Goal: Task Accomplishment & Management: Manage account settings

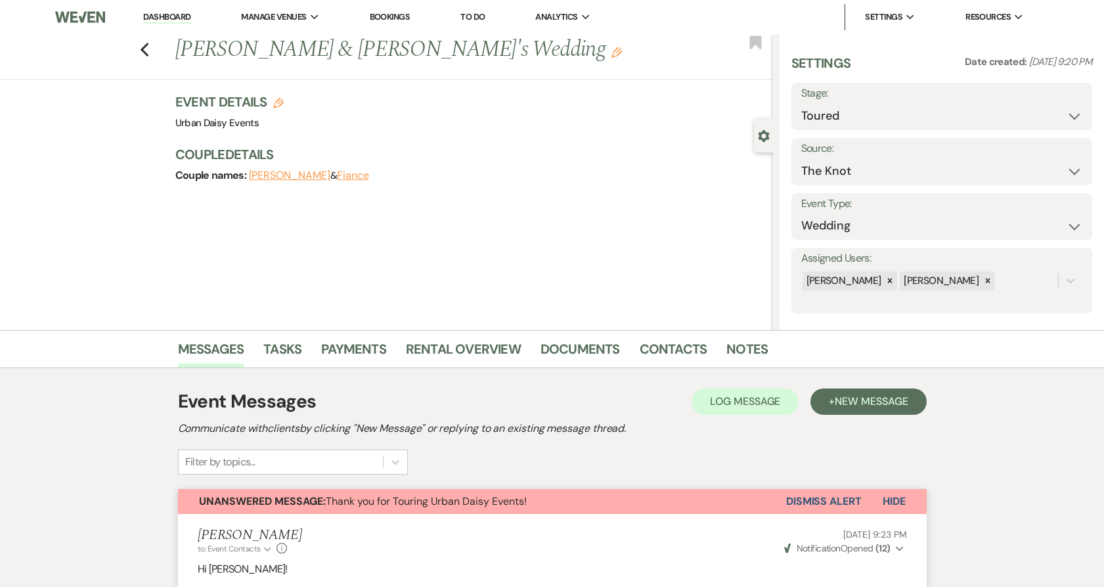
select select "5"
select select "2"
click at [154, 18] on link "Dashboard" at bounding box center [166, 17] width 47 height 12
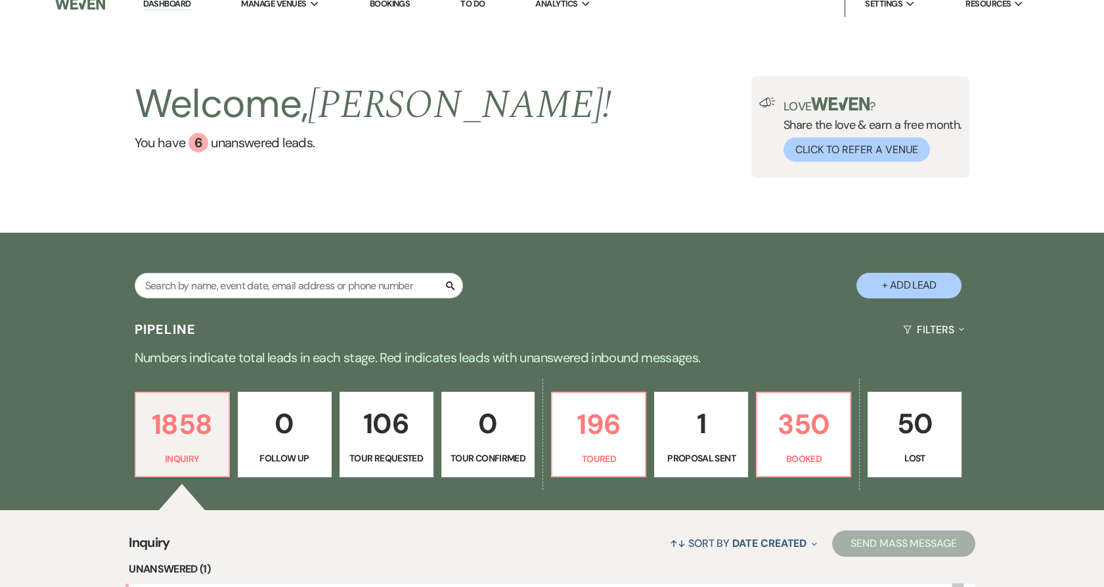
scroll to position [292, 0]
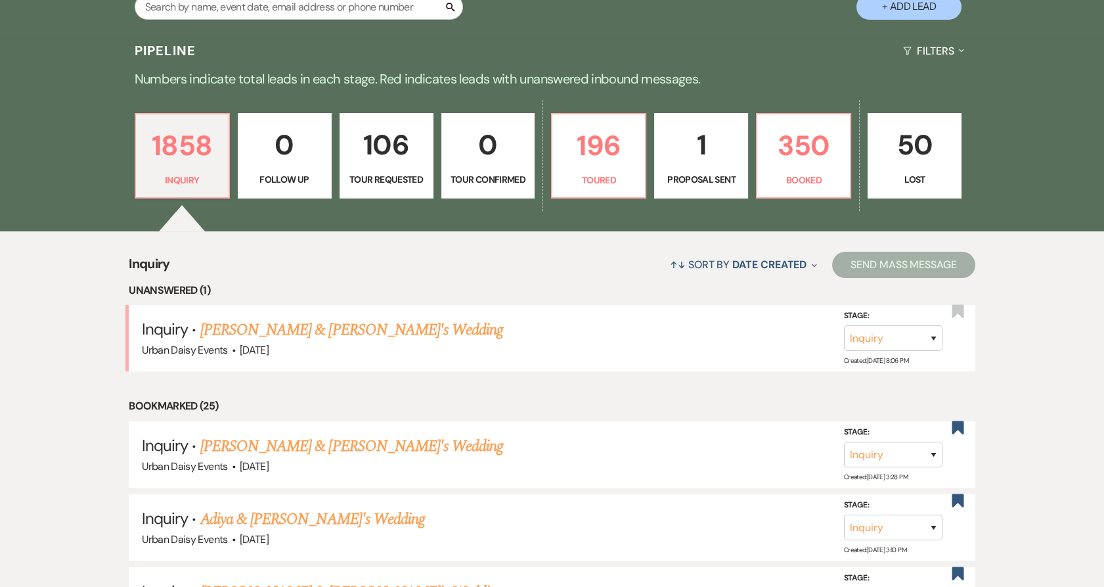
click at [213, 328] on link "[PERSON_NAME] & [PERSON_NAME]'s Wedding" at bounding box center [351, 330] width 303 height 24
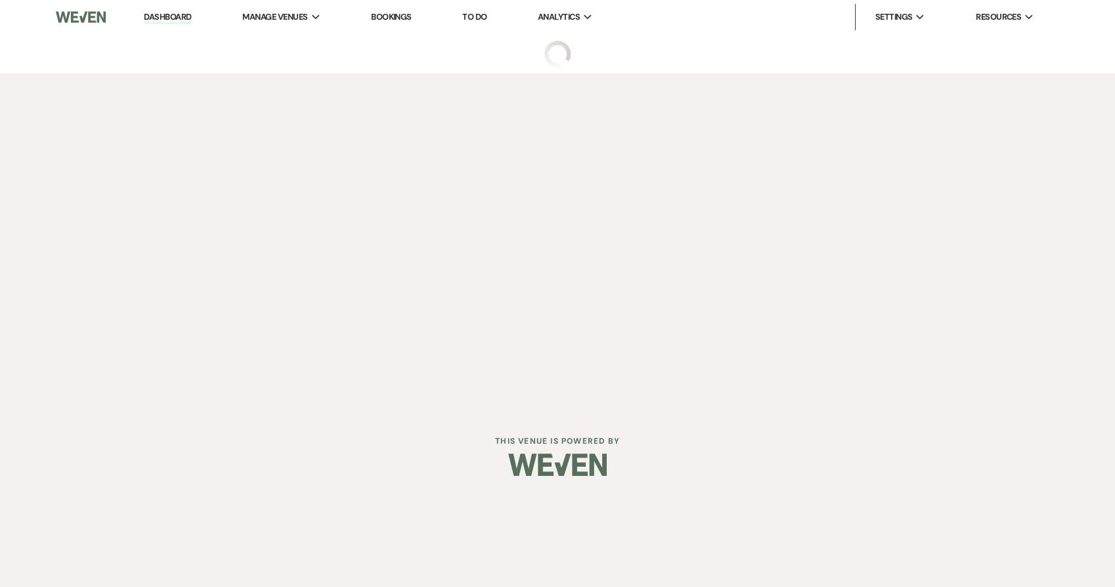
select select "5"
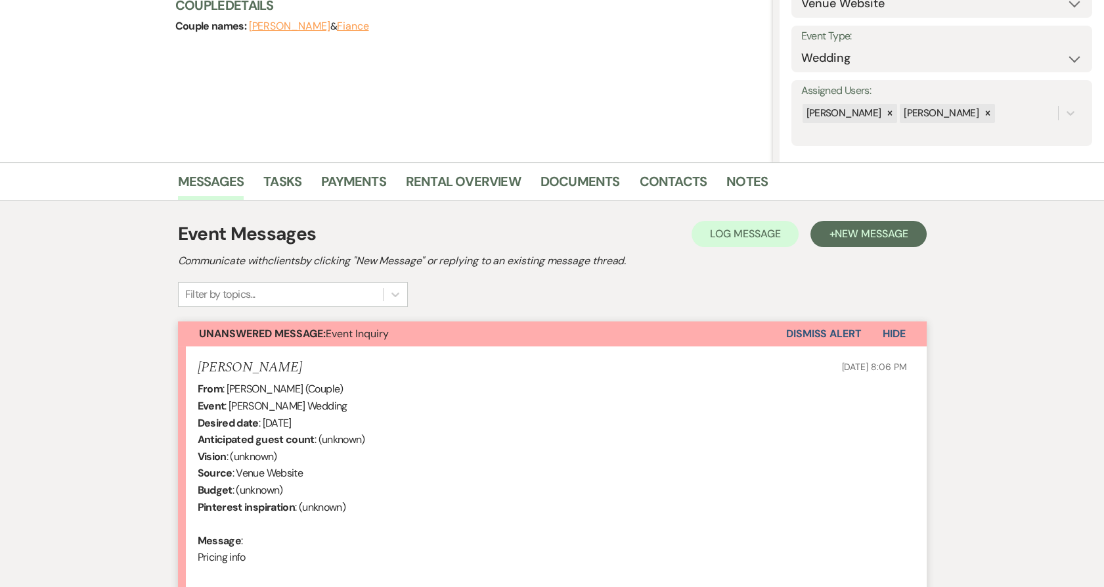
scroll to position [317, 0]
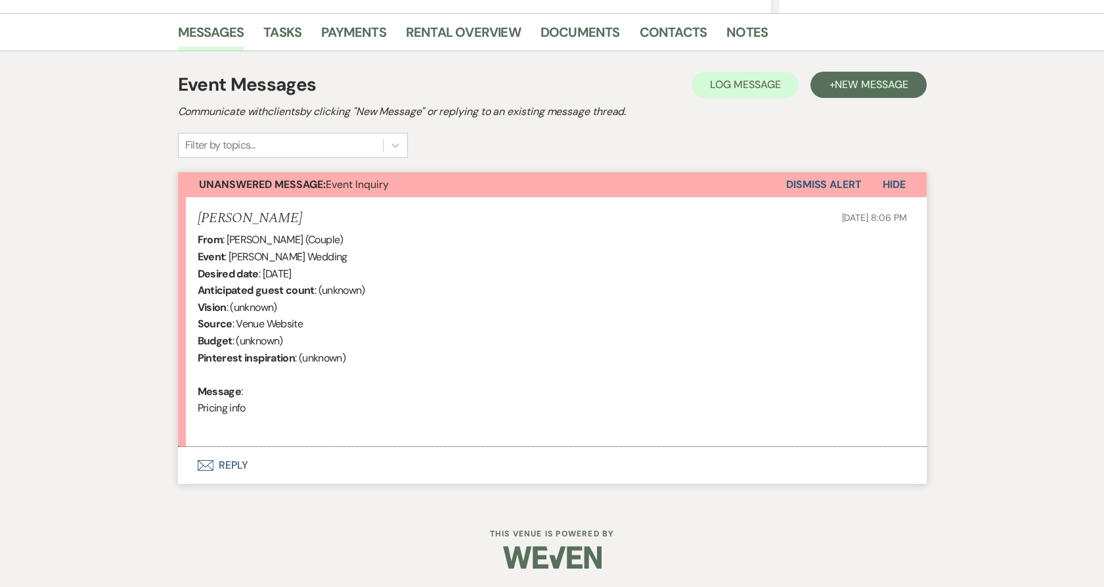
click at [228, 468] on button "Envelope Reply" at bounding box center [552, 465] width 749 height 37
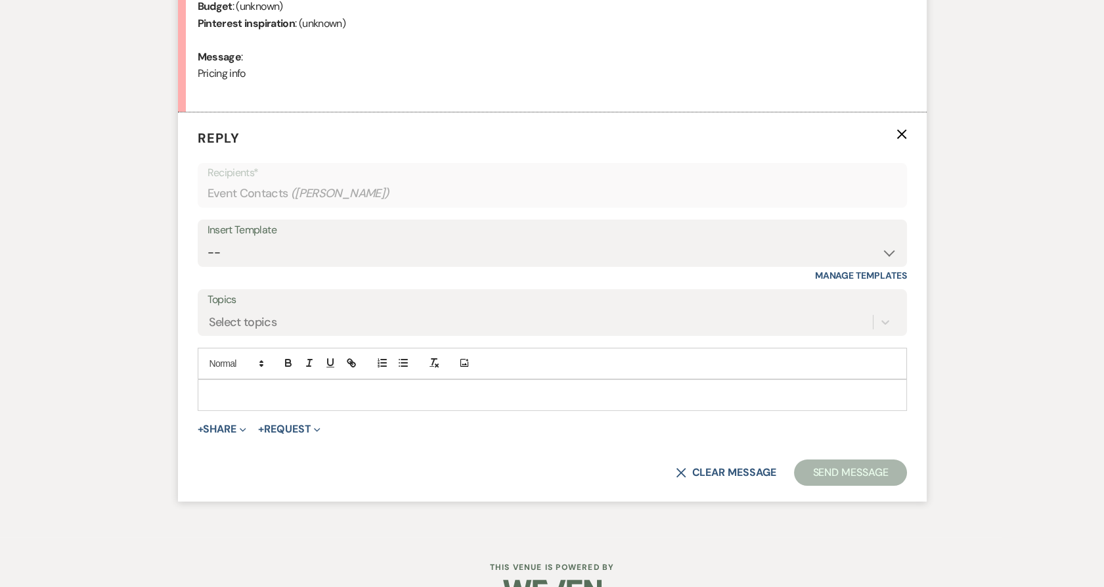
scroll to position [664, 0]
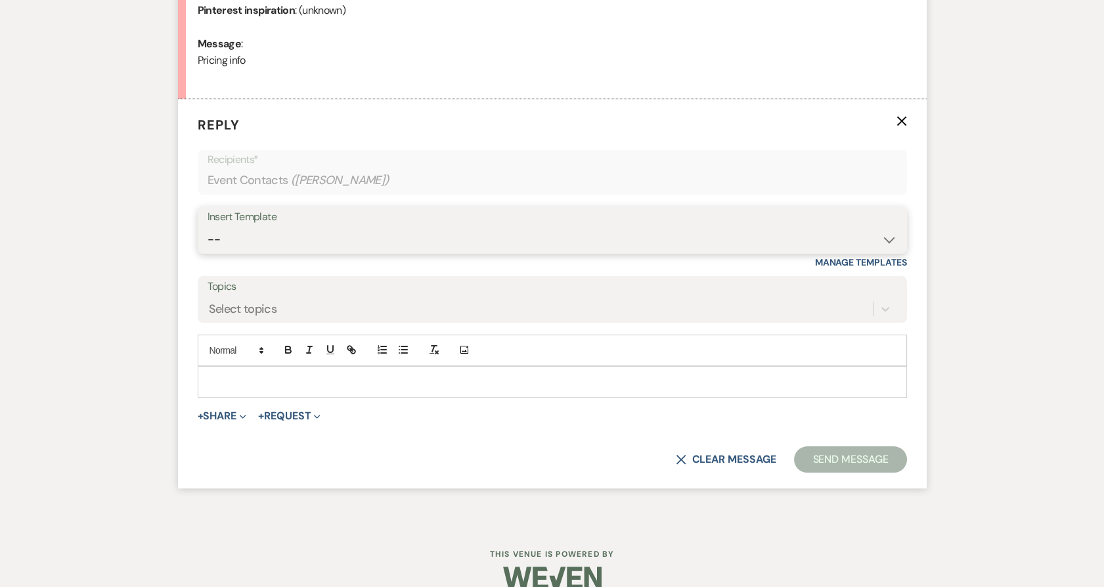
click at [273, 250] on select "-- Payment Past Due Rental Agreement and First Payment Urban Daisy Initial Resp…" at bounding box center [553, 240] width 690 height 26
select select "1243"
click at [208, 227] on select "-- Payment Past Due Rental Agreement and First Payment Urban Daisy Initial Resp…" at bounding box center [553, 240] width 690 height 26
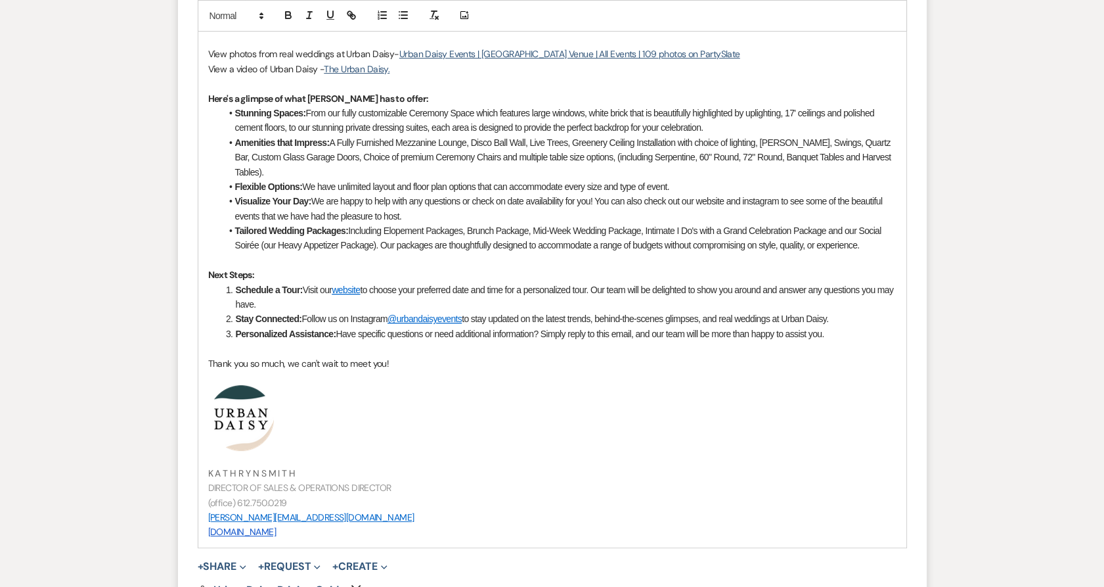
scroll to position [1316, 0]
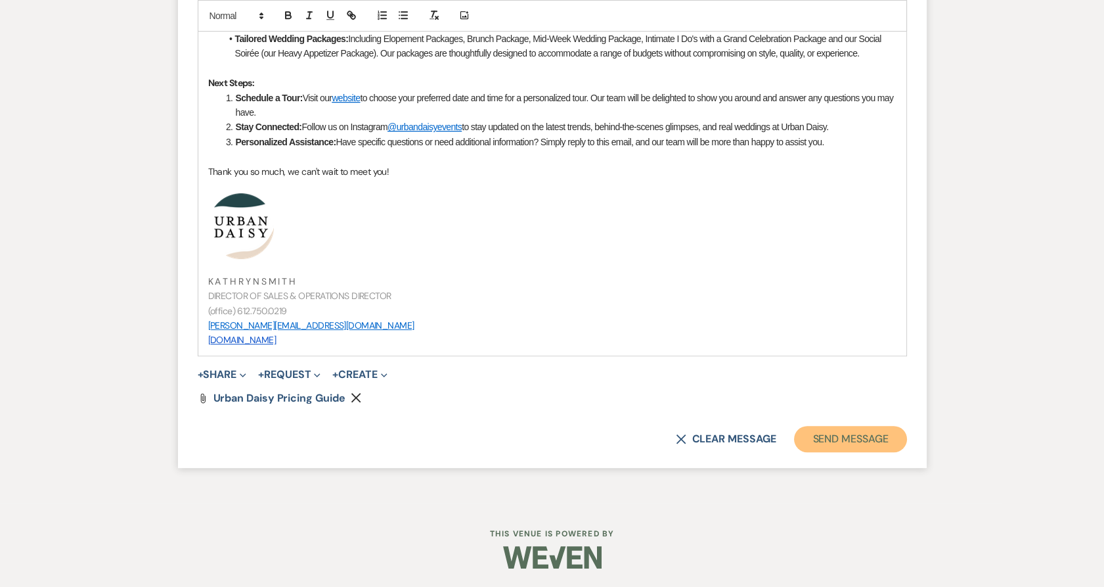
click at [861, 436] on button "Send Message" at bounding box center [850, 439] width 112 height 26
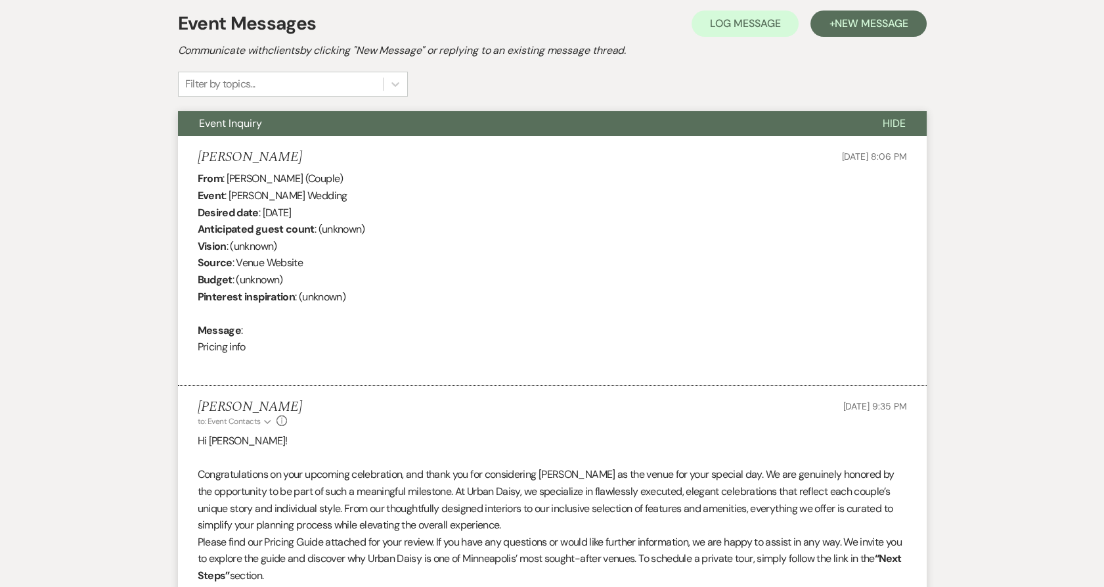
scroll to position [0, 0]
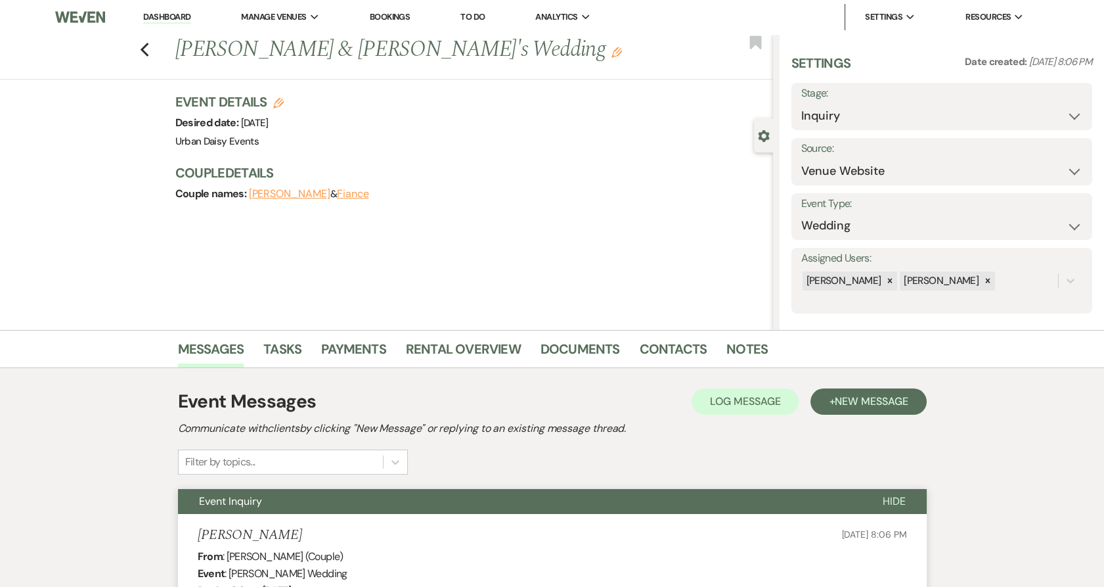
click at [0, 0] on li "Urban Daisy Events" at bounding box center [0, 0] width 0 height 0
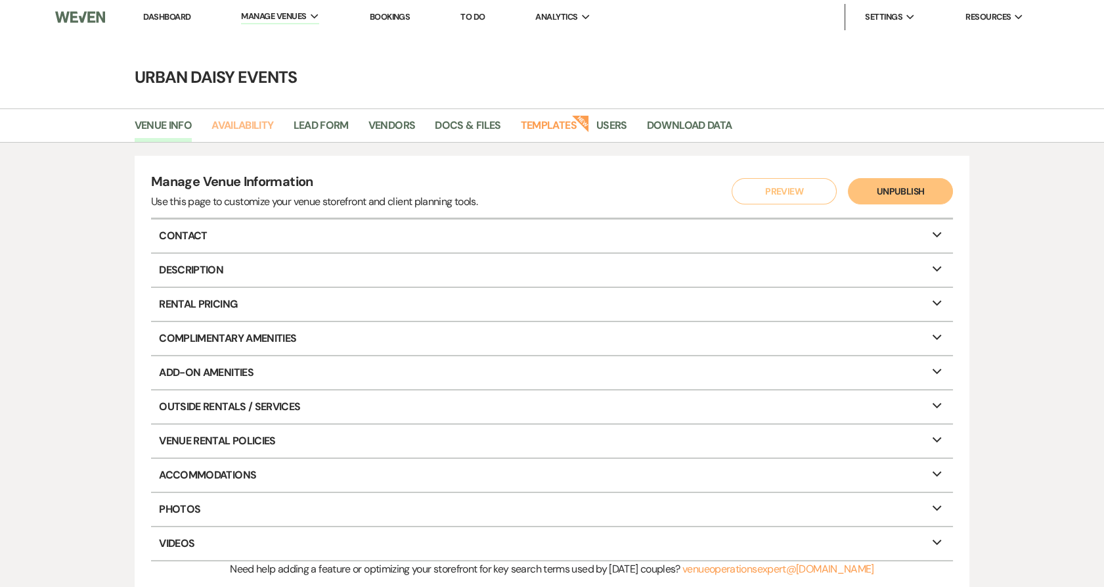
click at [264, 129] on link "Availability" at bounding box center [243, 129] width 62 height 25
select select "2"
select select "2026"
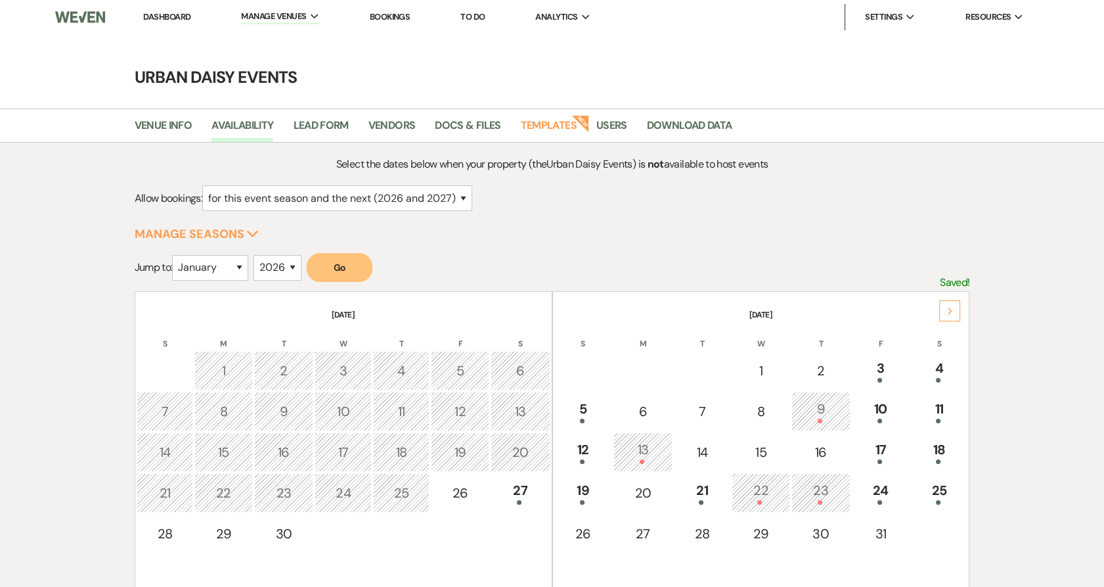
click at [951, 309] on icon "Next" at bounding box center [950, 311] width 7 height 8
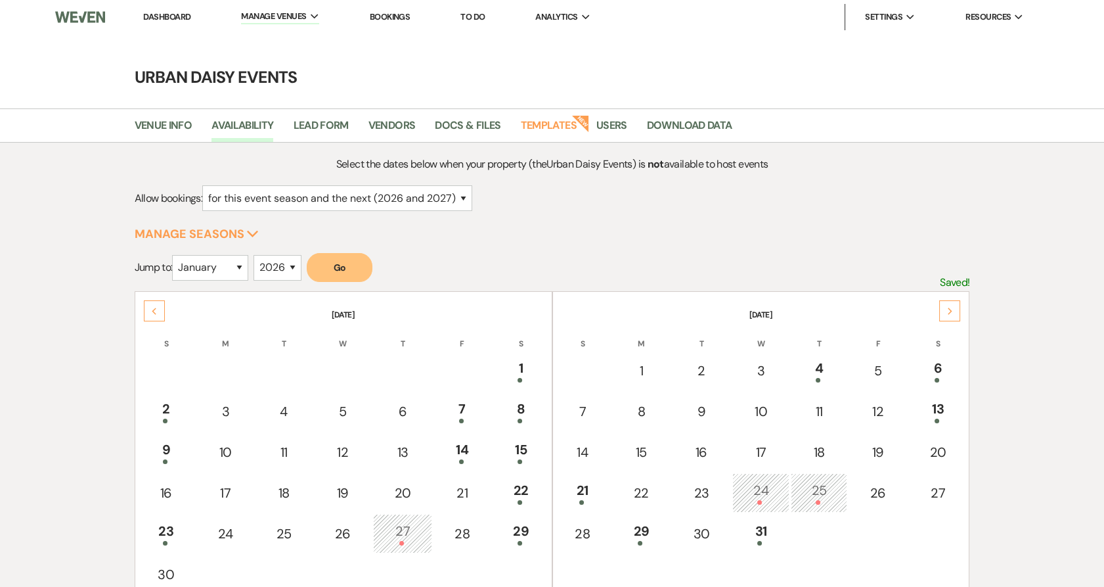
click at [951, 309] on icon "Next" at bounding box center [950, 311] width 7 height 8
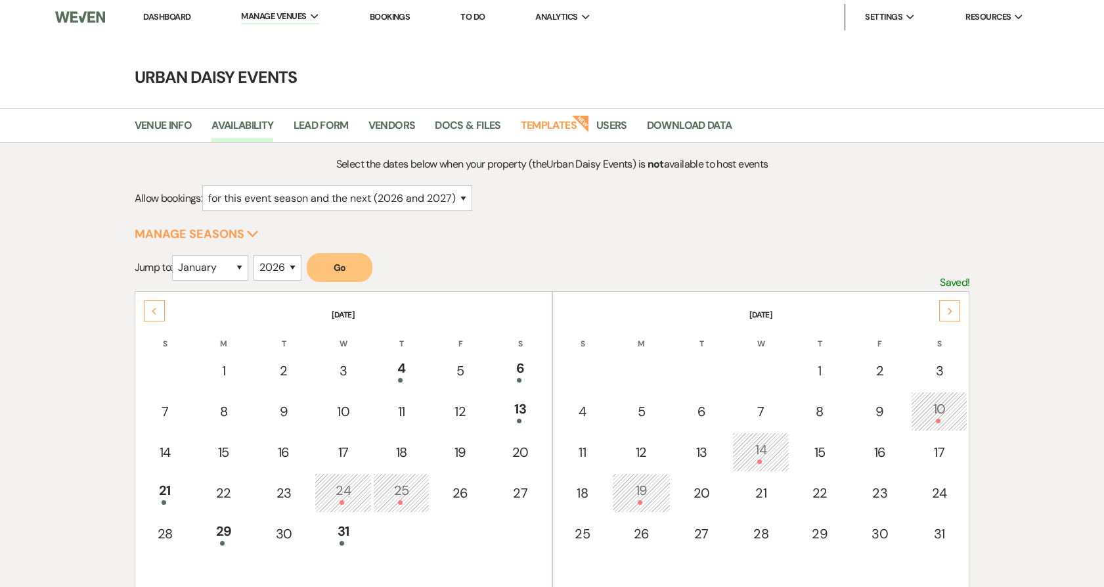
click at [951, 309] on icon "Next" at bounding box center [950, 311] width 7 height 8
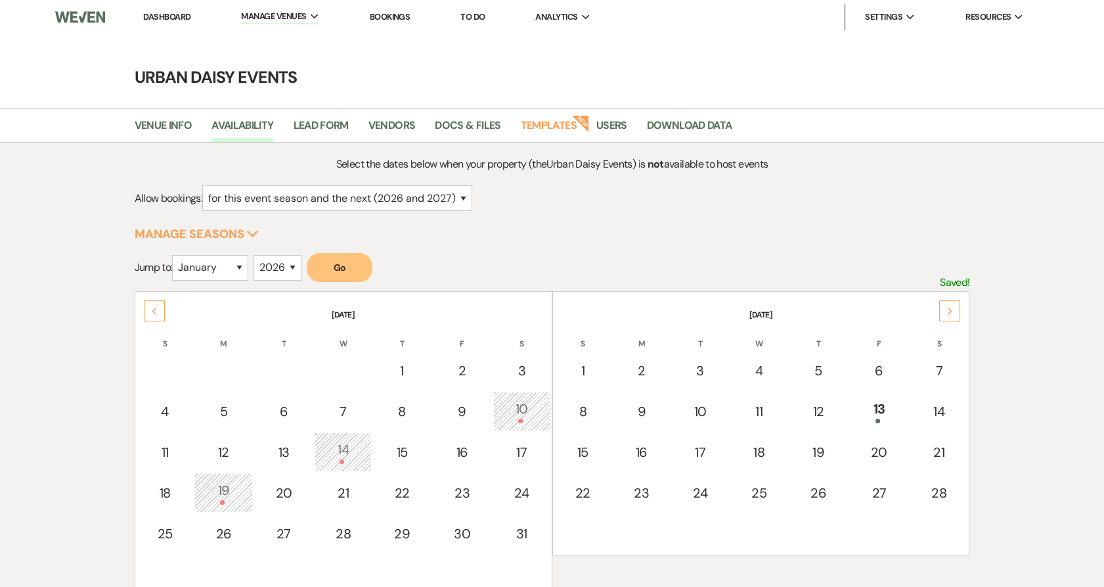
click at [951, 309] on icon "Next" at bounding box center [950, 311] width 7 height 8
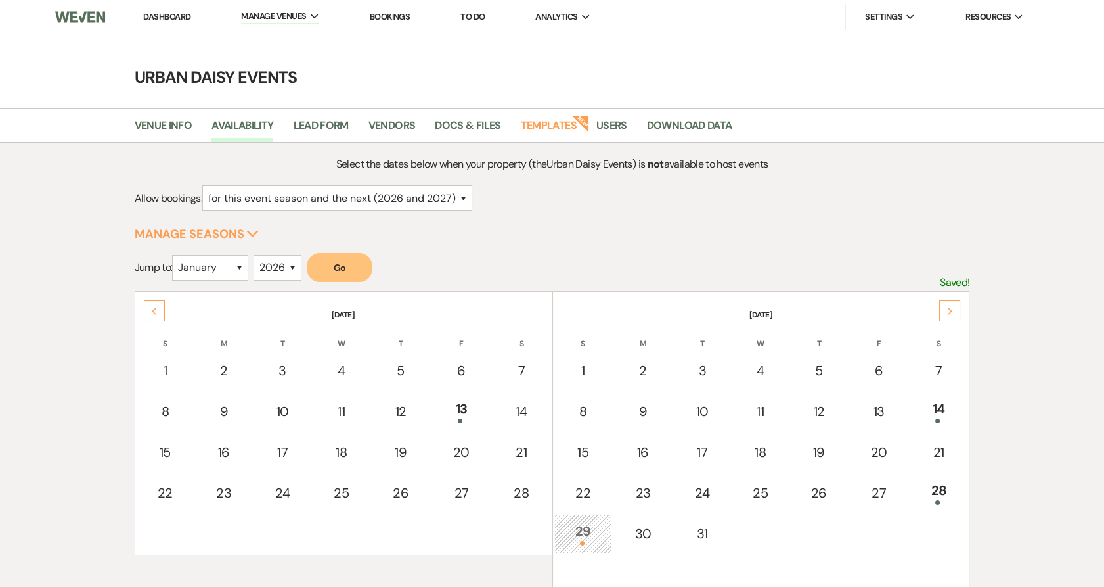
click at [951, 309] on icon "Next" at bounding box center [950, 311] width 7 height 8
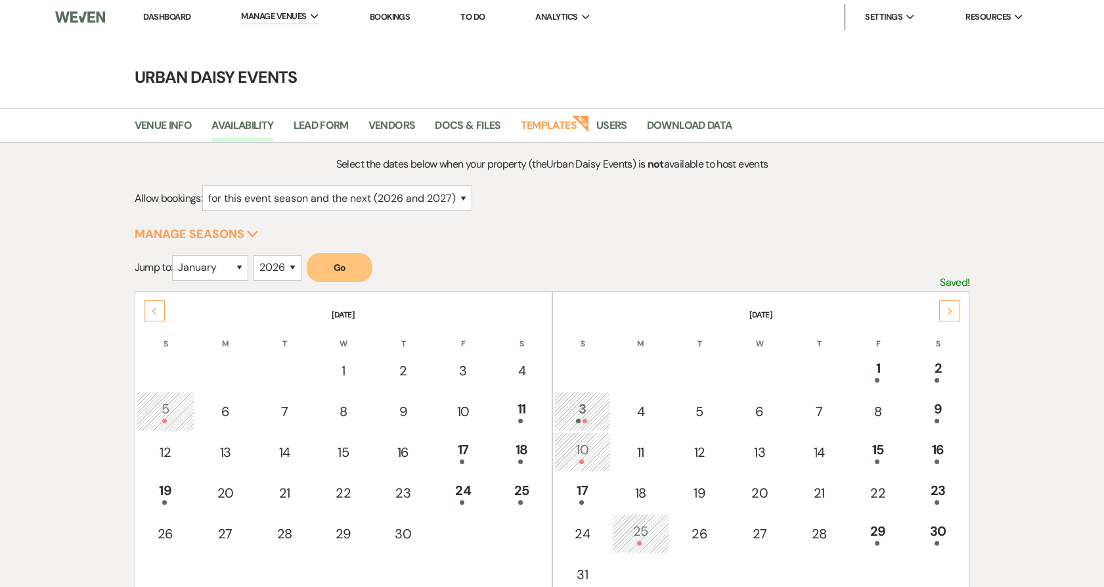
click at [951, 309] on icon "Next" at bounding box center [950, 311] width 7 height 8
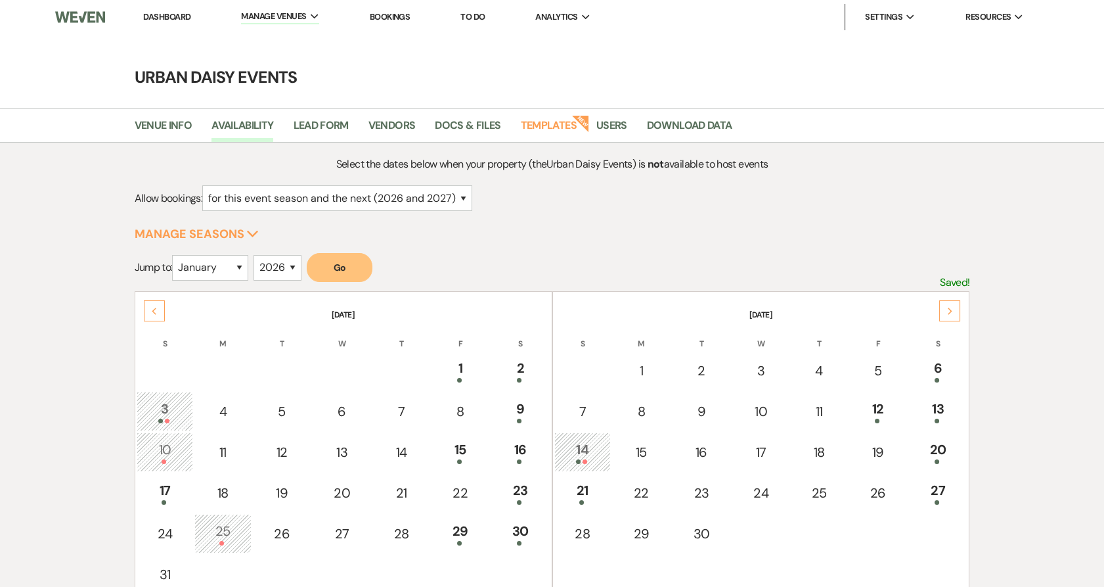
click at [951, 309] on icon "Next" at bounding box center [950, 311] width 7 height 8
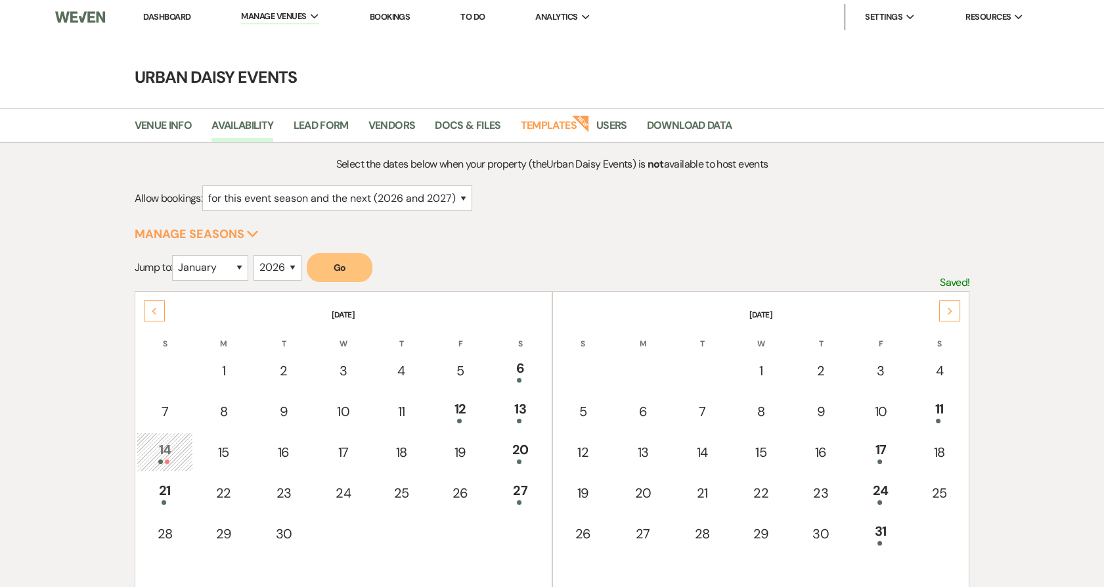
click at [945, 318] on div "Next" at bounding box center [949, 310] width 21 height 21
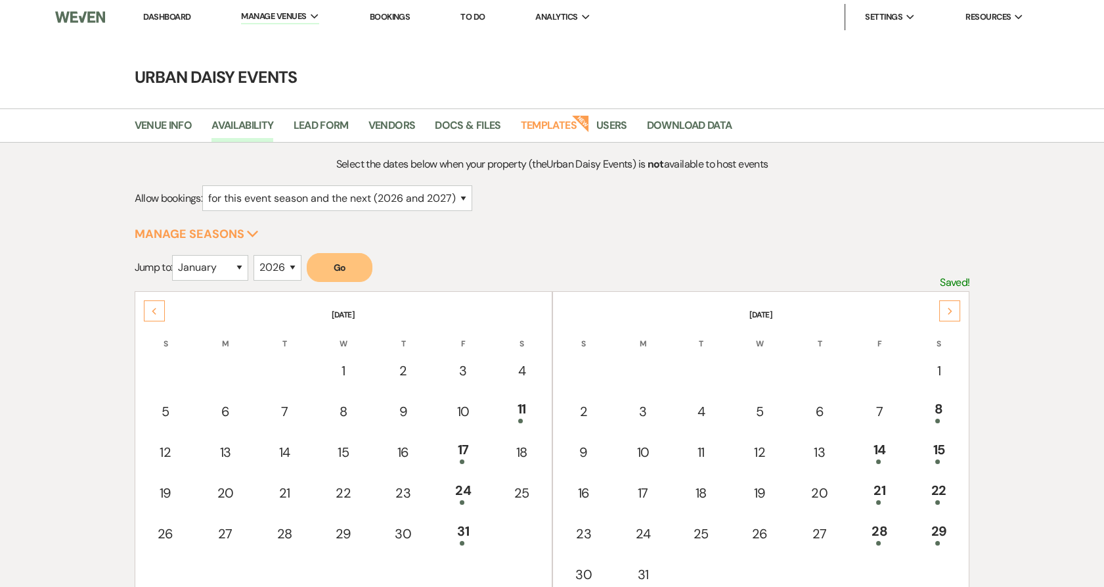
click at [556, 128] on link "Templates" at bounding box center [549, 129] width 56 height 25
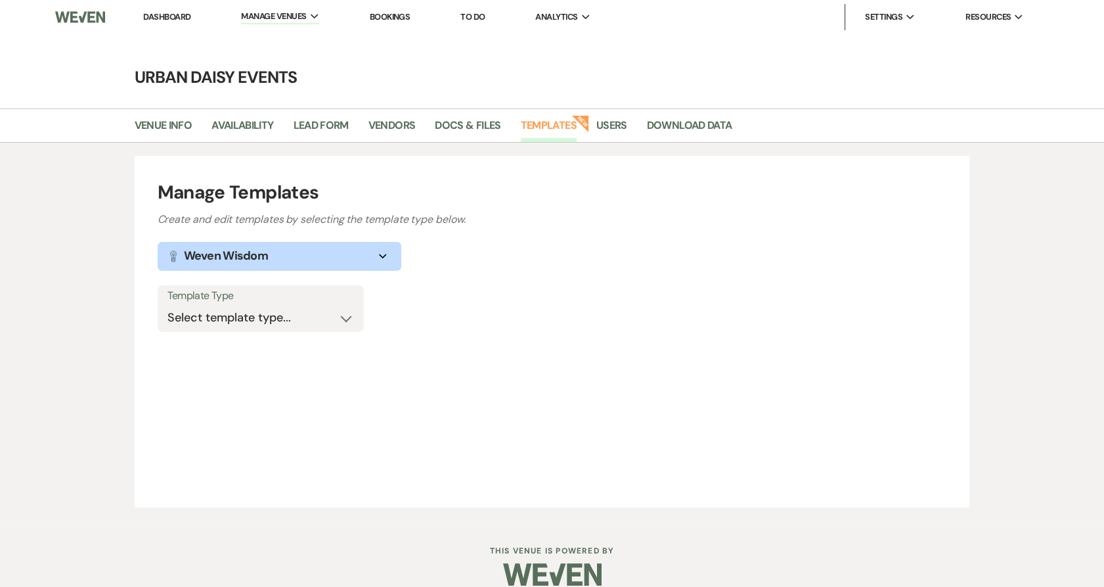
click at [302, 257] on button "Lightbulb Weven Wisdom Expand" at bounding box center [280, 256] width 244 height 29
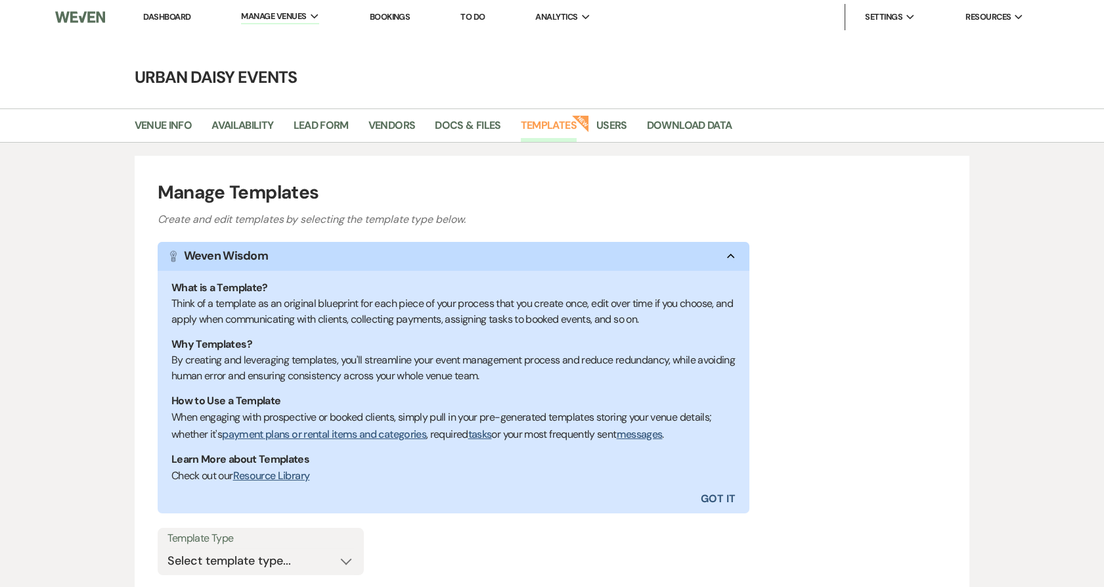
click at [287, 200] on h1 "Manage Templates" at bounding box center [553, 193] width 790 height 28
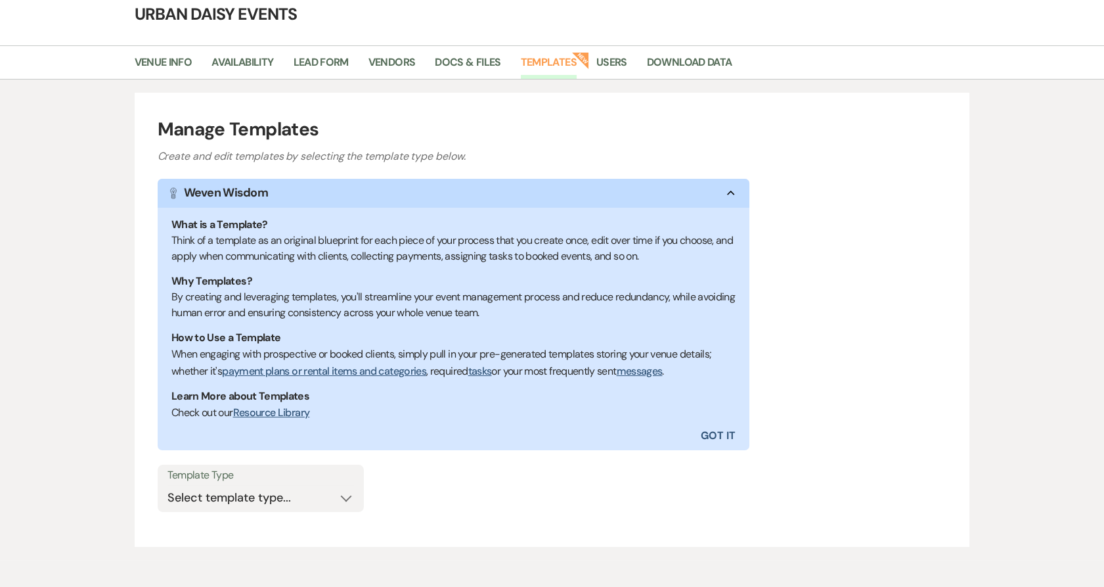
scroll to position [120, 0]
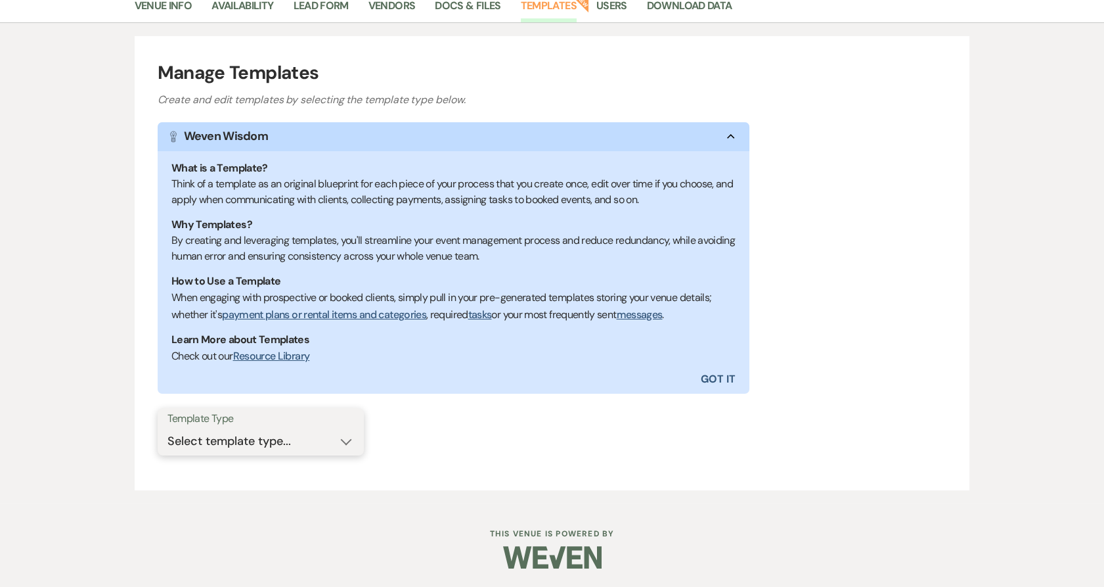
click at [251, 441] on select "Select template type... Task List Message Templates Payment Plan Inventory Item…" at bounding box center [261, 441] width 187 height 26
select select "Message Templates"
click at [168, 428] on select "Select template type... Task List Message Templates Payment Plan Inventory Item…" at bounding box center [261, 441] width 187 height 26
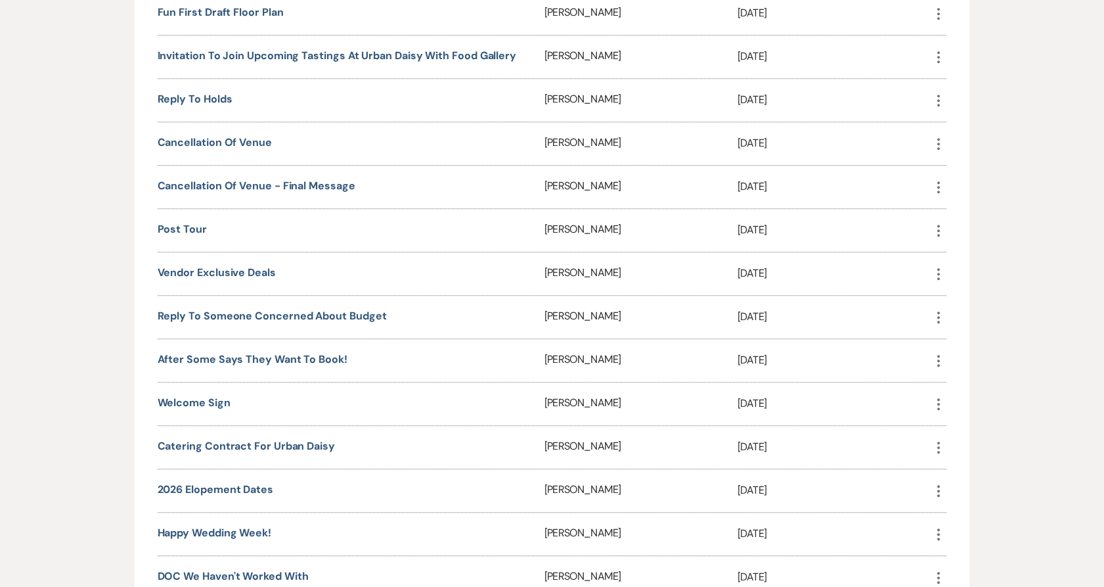
scroll to position [1652, 0]
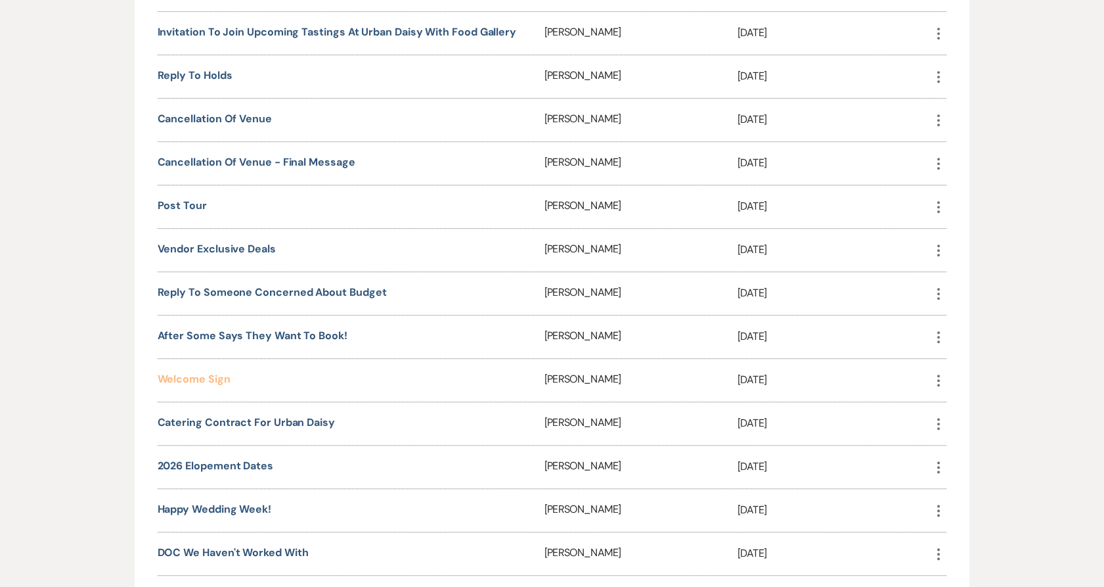
click at [200, 386] on link "Welcome Sign" at bounding box center [194, 379] width 73 height 14
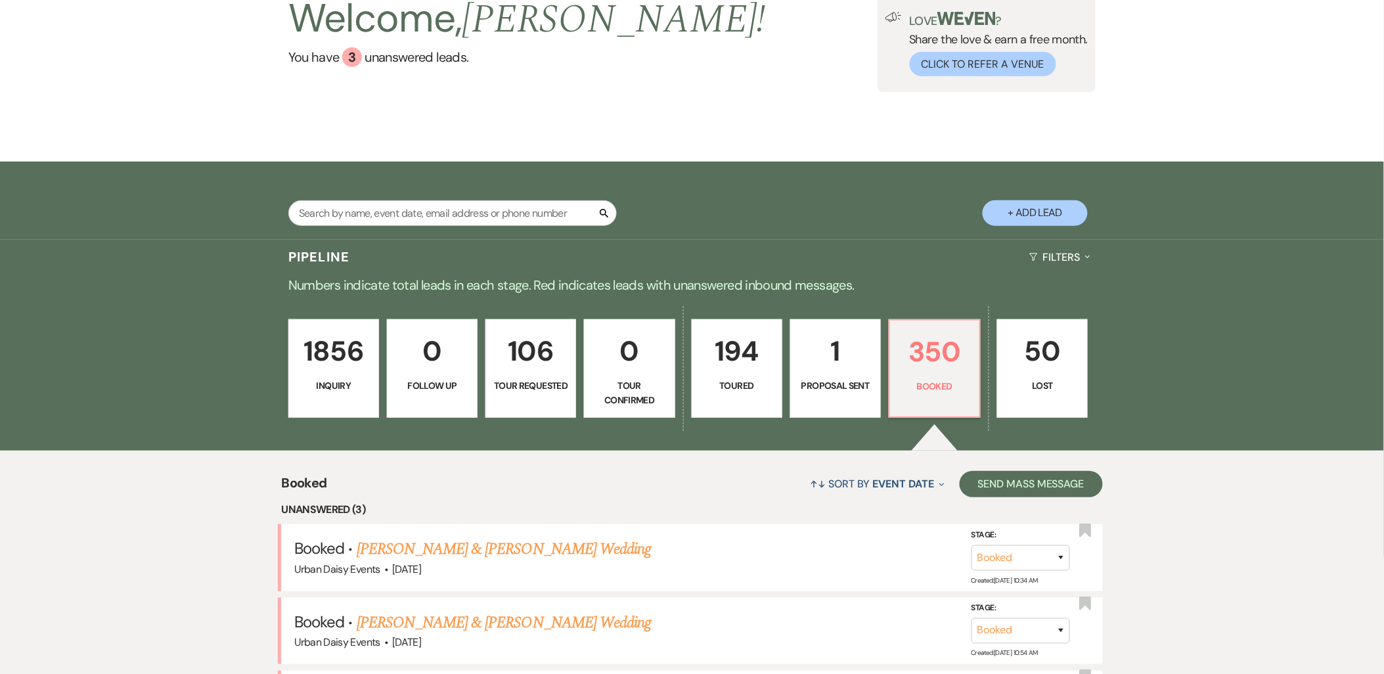
scroll to position [219, 0]
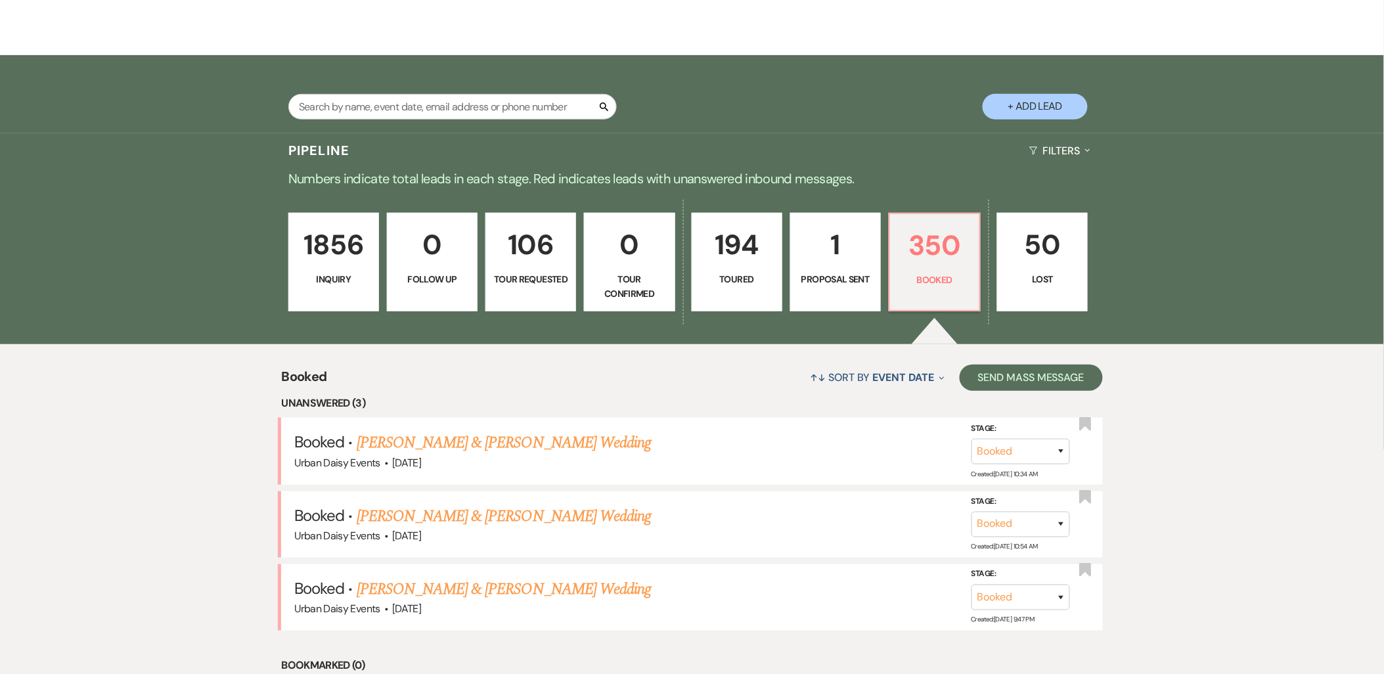
click at [324, 294] on link "1856 Inquiry" at bounding box center [333, 262] width 91 height 99
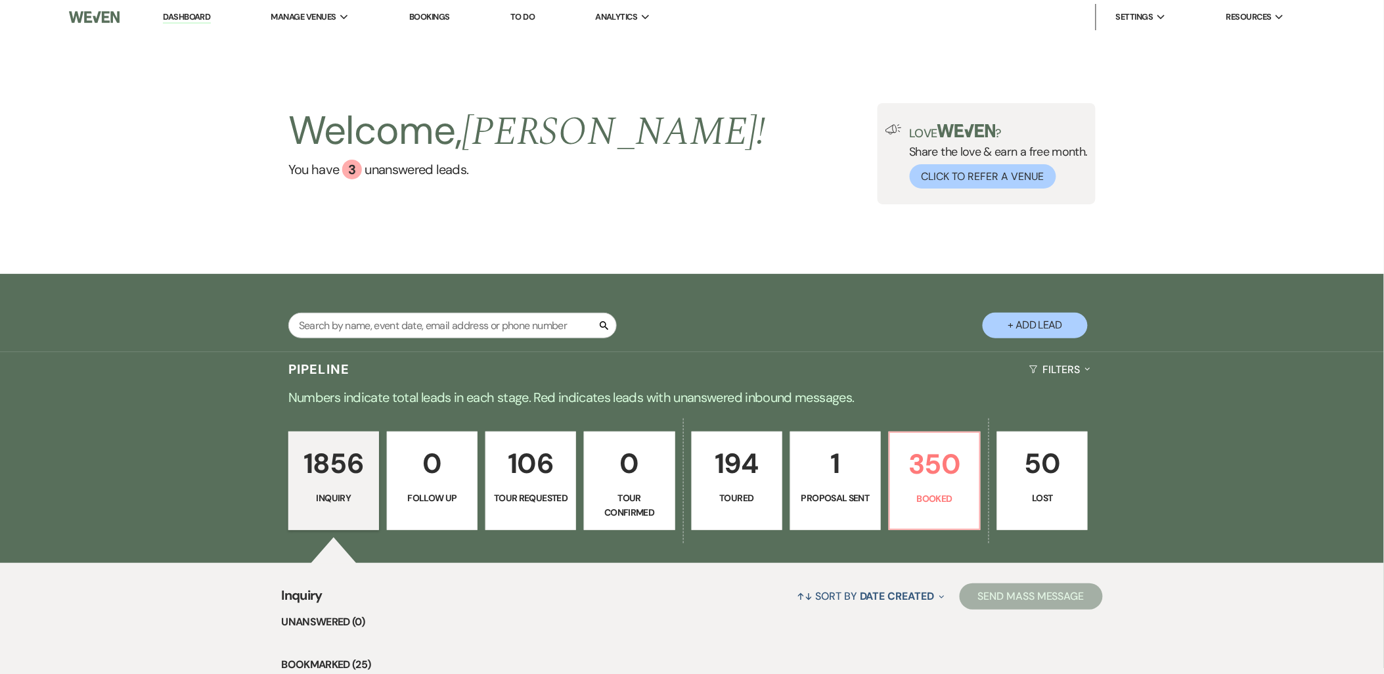
click at [839, 467] on p "1" at bounding box center [836, 463] width 74 height 44
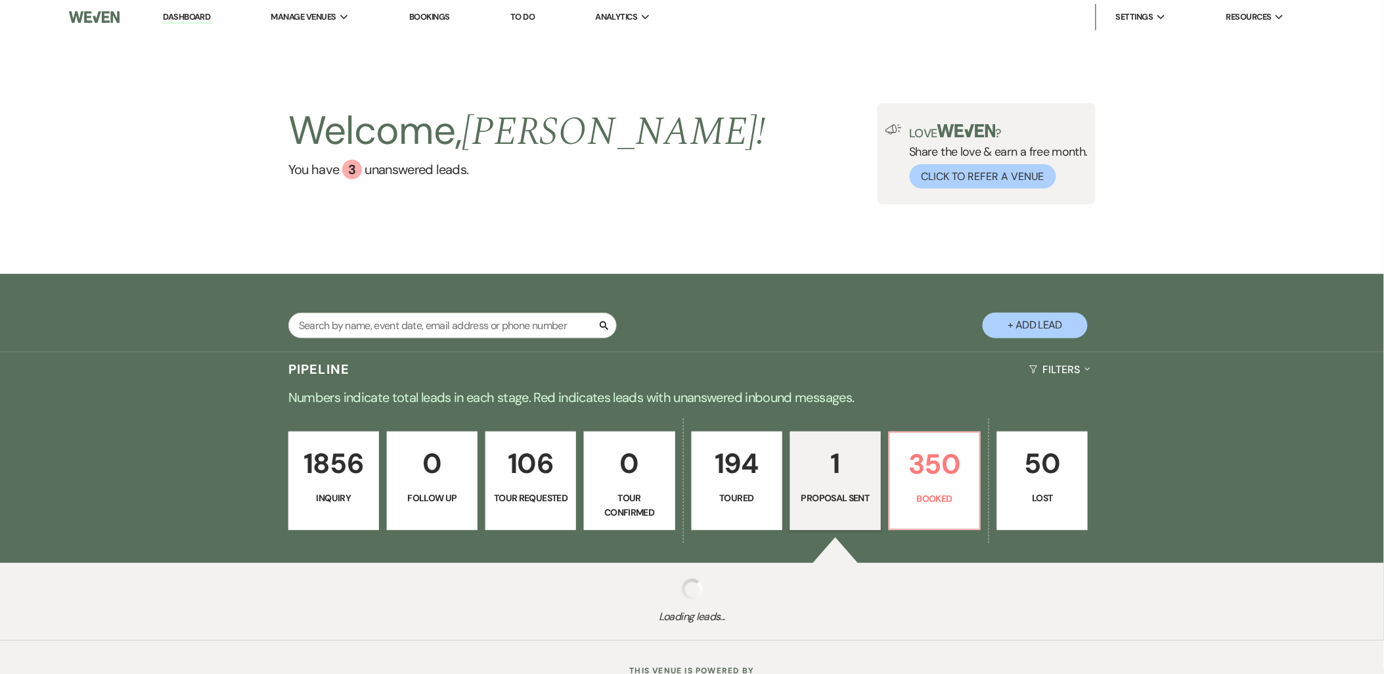
select select "6"
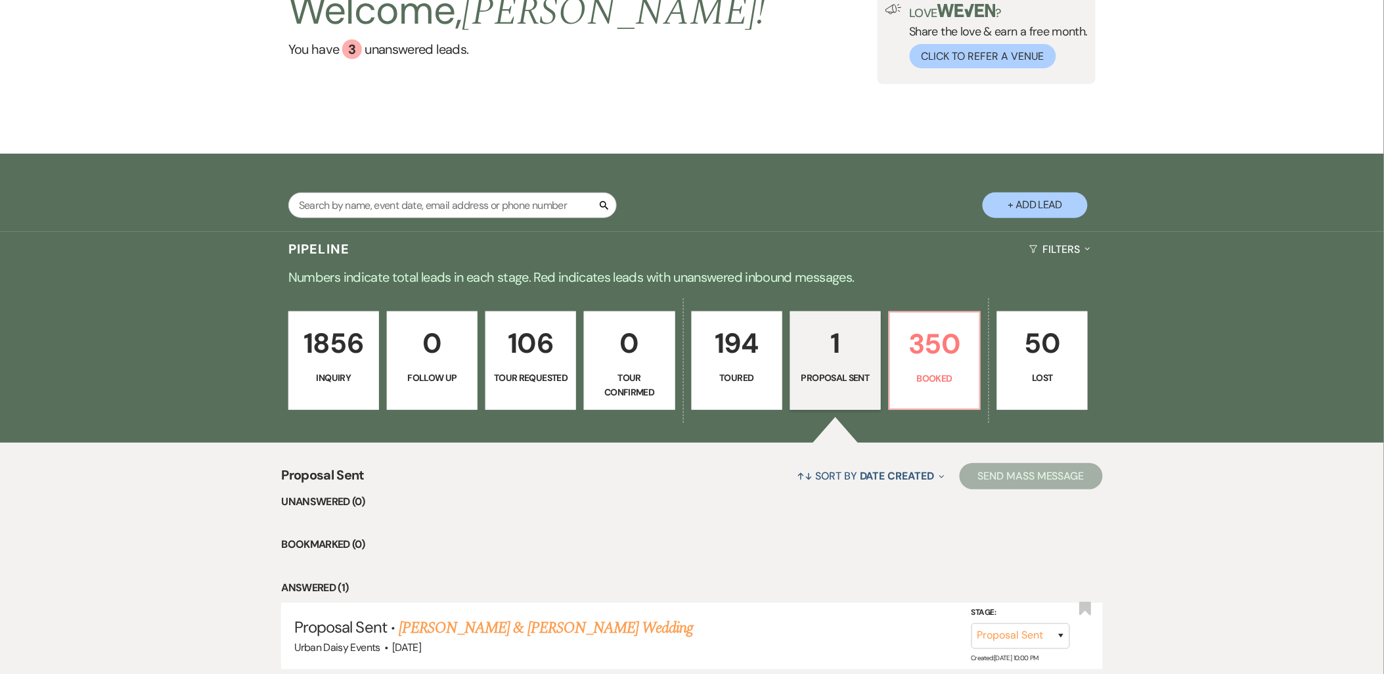
scroll to position [146, 0]
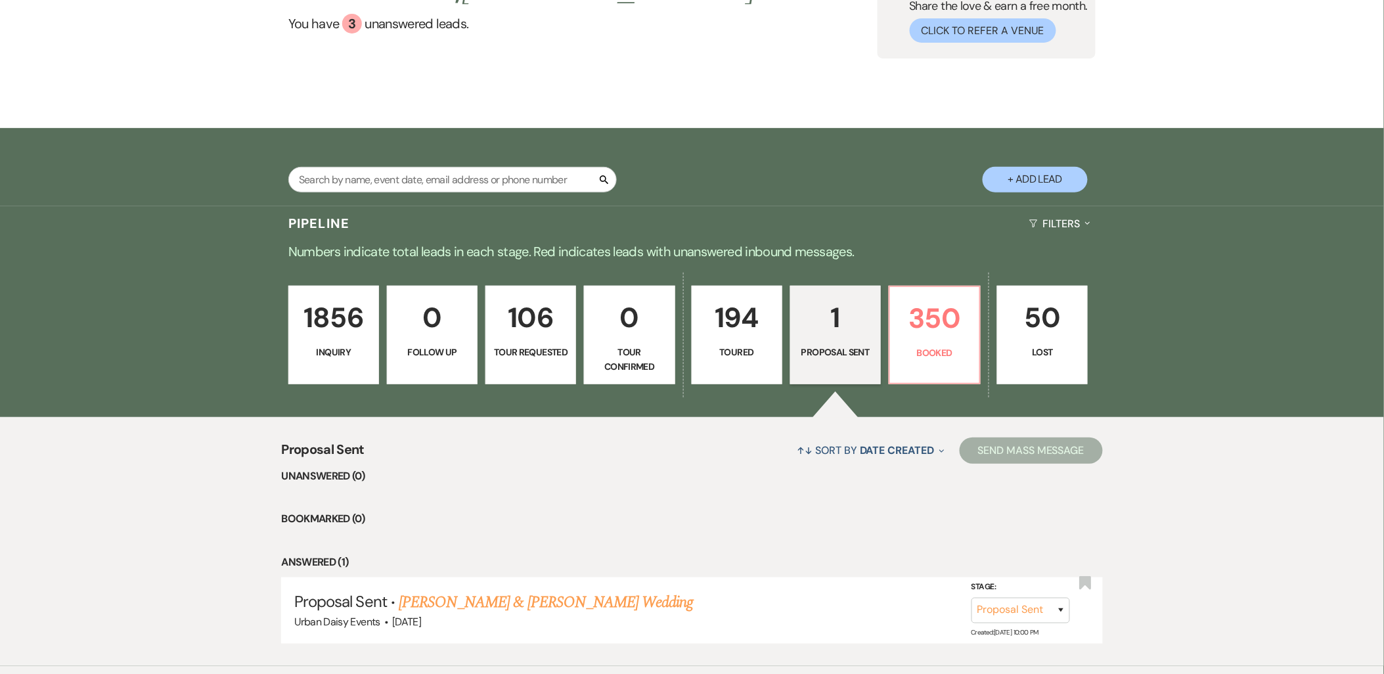
click at [431, 606] on link "Sharmilla Somaia & Darnell Silas's Wedding" at bounding box center [546, 603] width 294 height 24
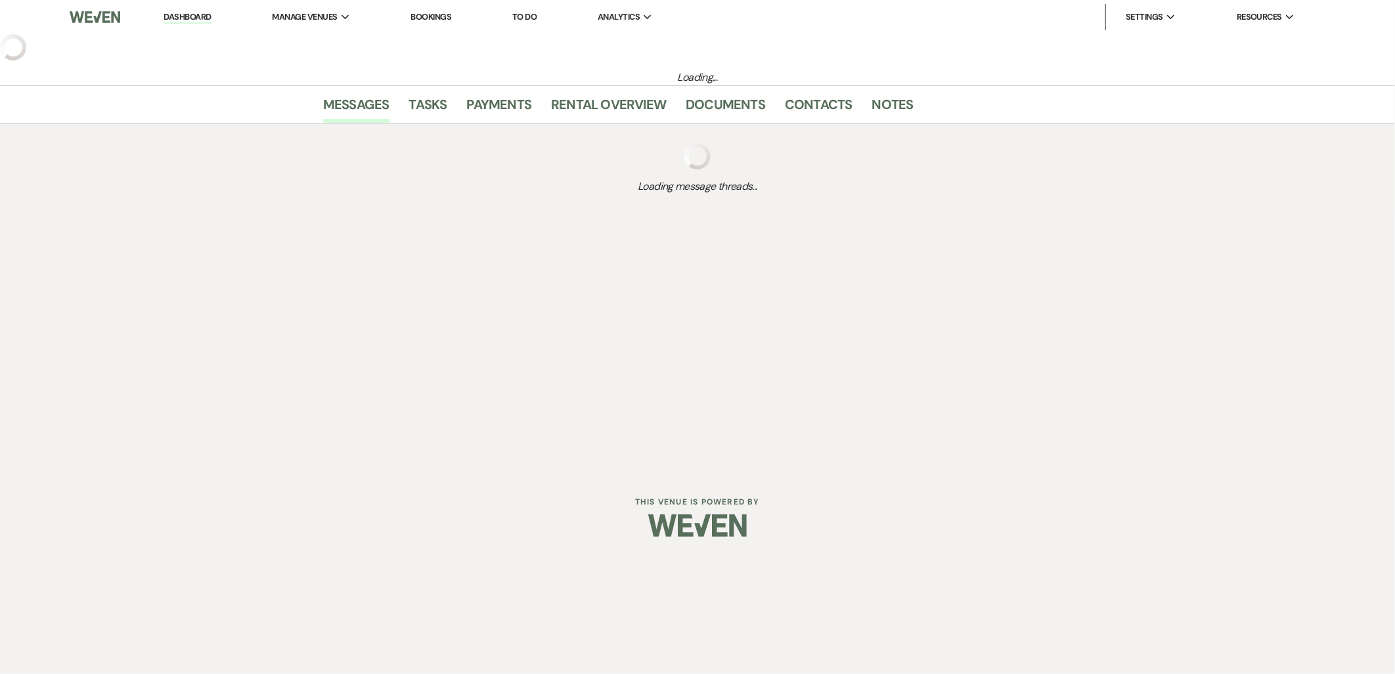
select select "6"
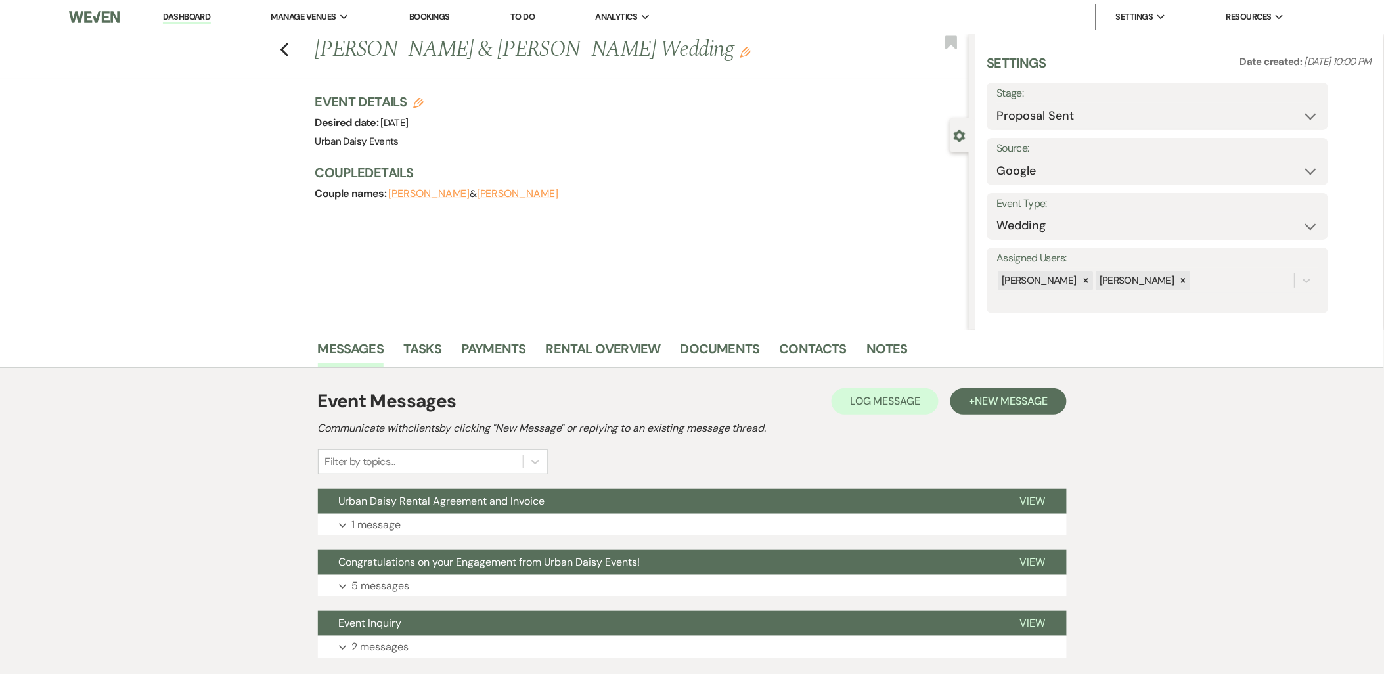
click at [436, 489] on button "Urban Daisy Rental Agreement and Invoice" at bounding box center [658, 501] width 681 height 25
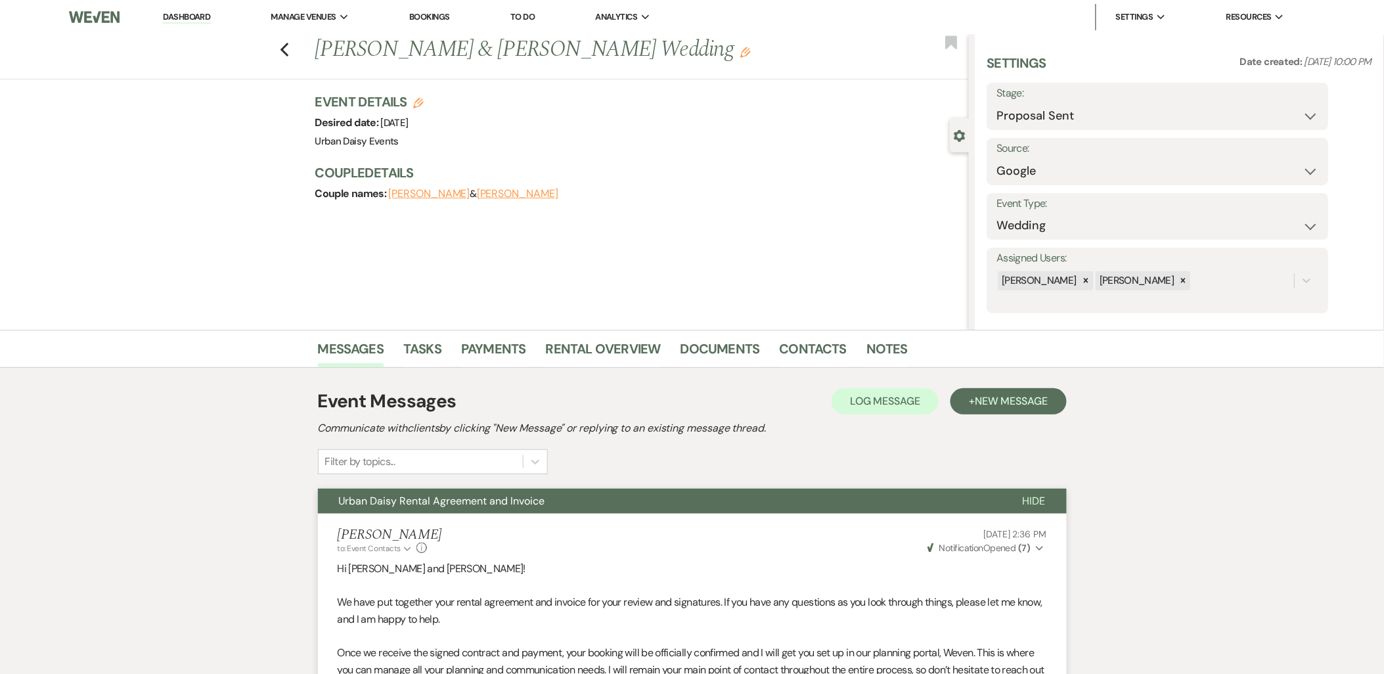
click at [198, 9] on li "Dashboard" at bounding box center [186, 17] width 60 height 26
click at [194, 16] on link "Dashboard" at bounding box center [186, 17] width 47 height 12
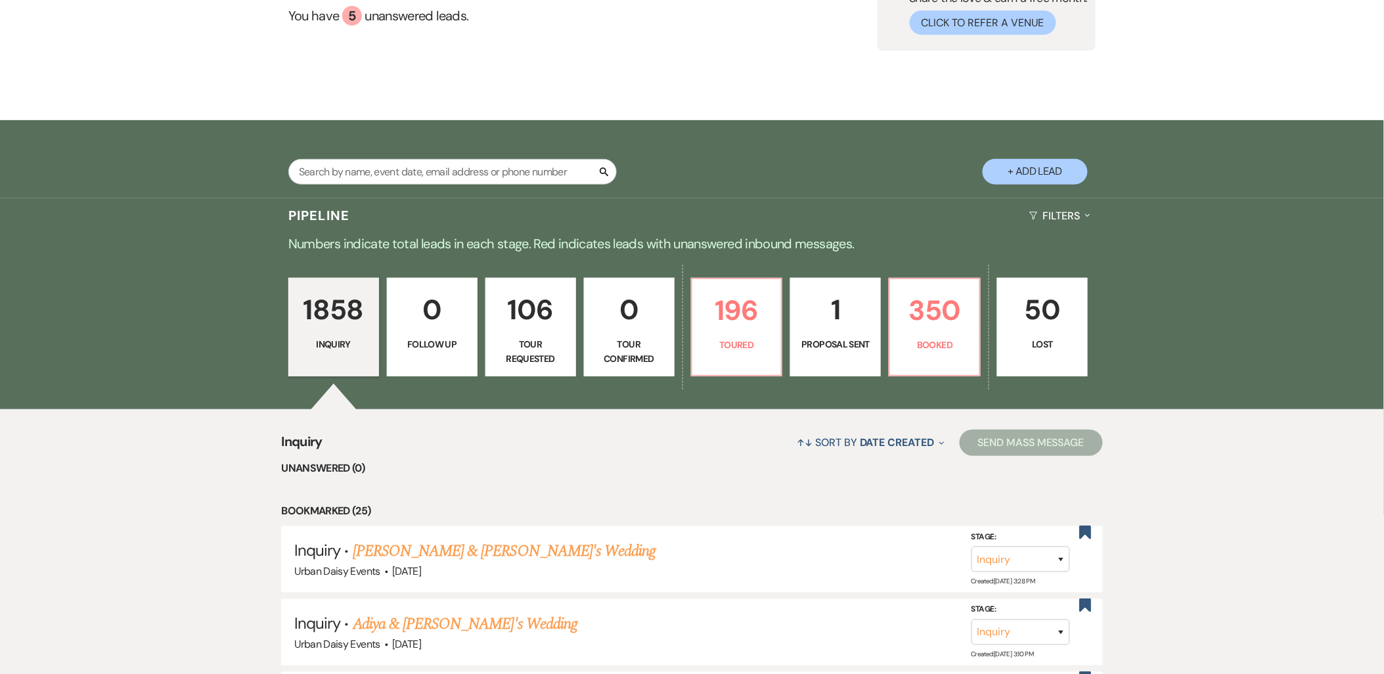
scroll to position [219, 0]
